Goal: Navigation & Orientation: Go to known website

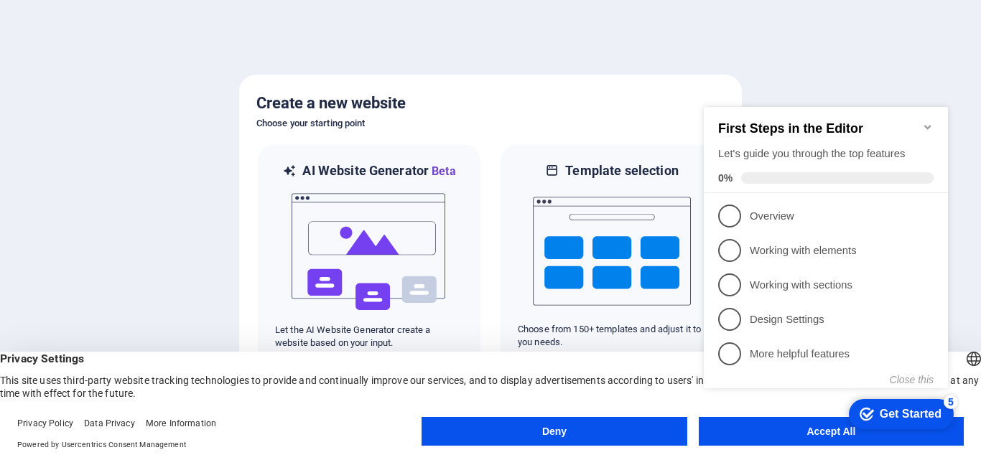
click at [927, 121] on icon "Minimize checklist" at bounding box center [927, 126] width 11 height 11
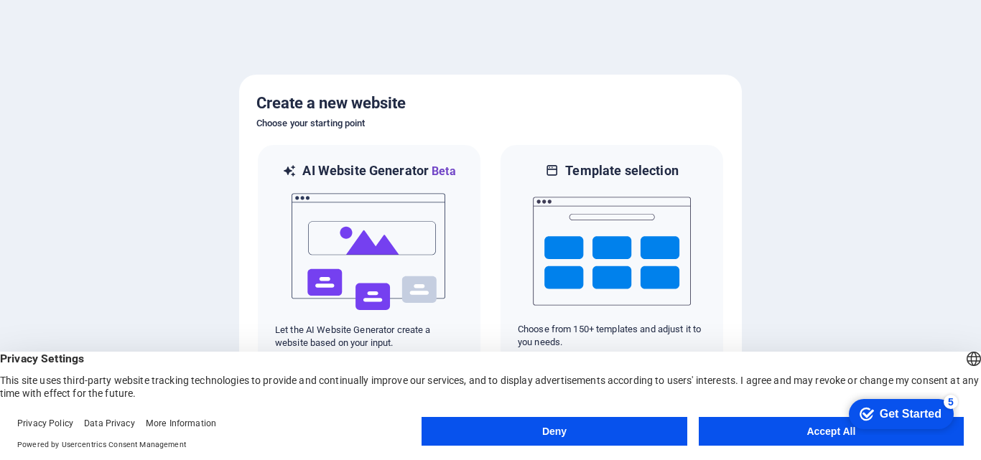
click at [815, 429] on button "Accept All" at bounding box center [831, 431] width 265 height 29
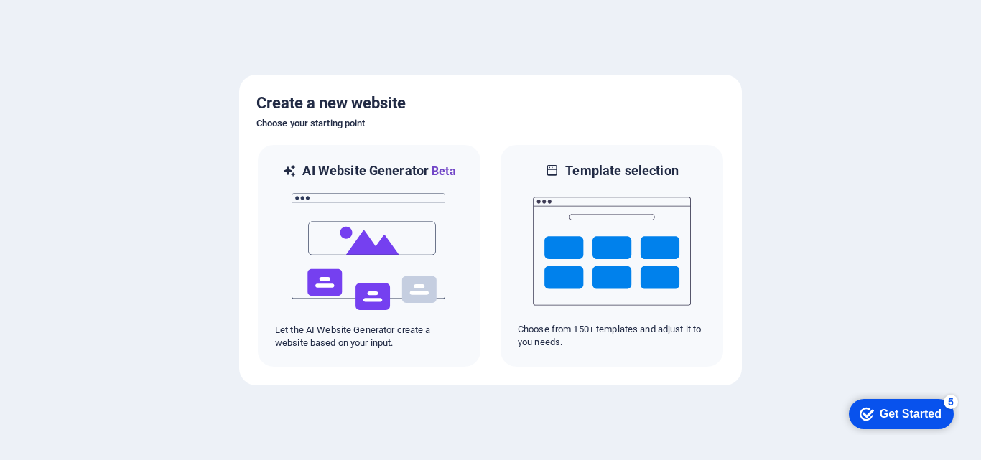
click at [907, 420] on div "Get Started" at bounding box center [911, 414] width 62 height 13
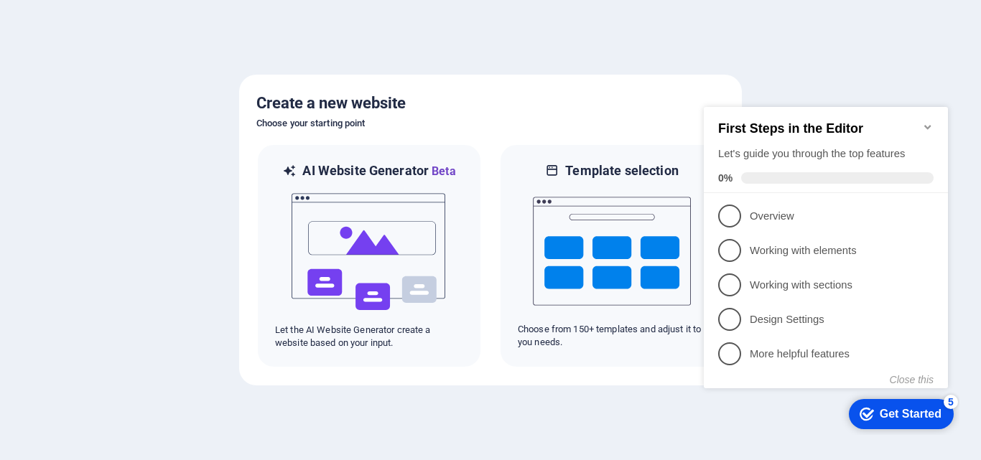
click at [787, 62] on div at bounding box center [490, 230] width 981 height 460
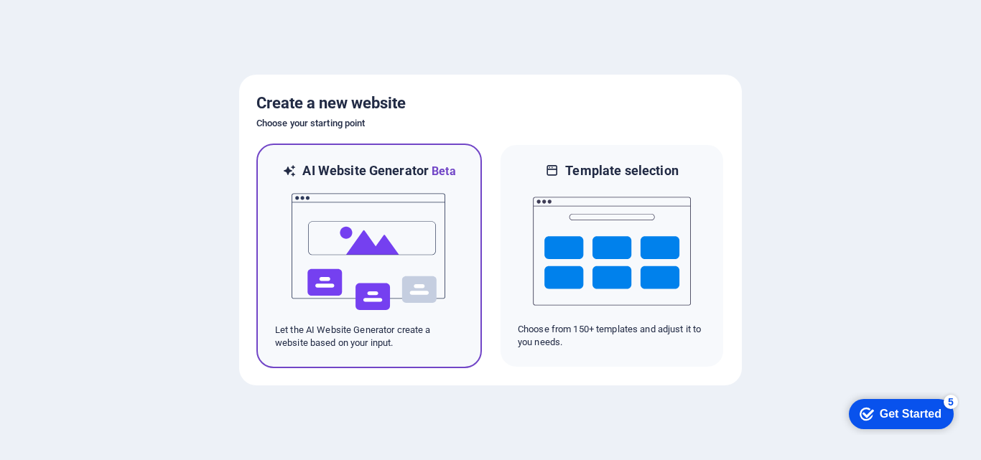
click at [411, 189] on img at bounding box center [369, 252] width 158 height 144
